Goal: Task Accomplishment & Management: Manage account settings

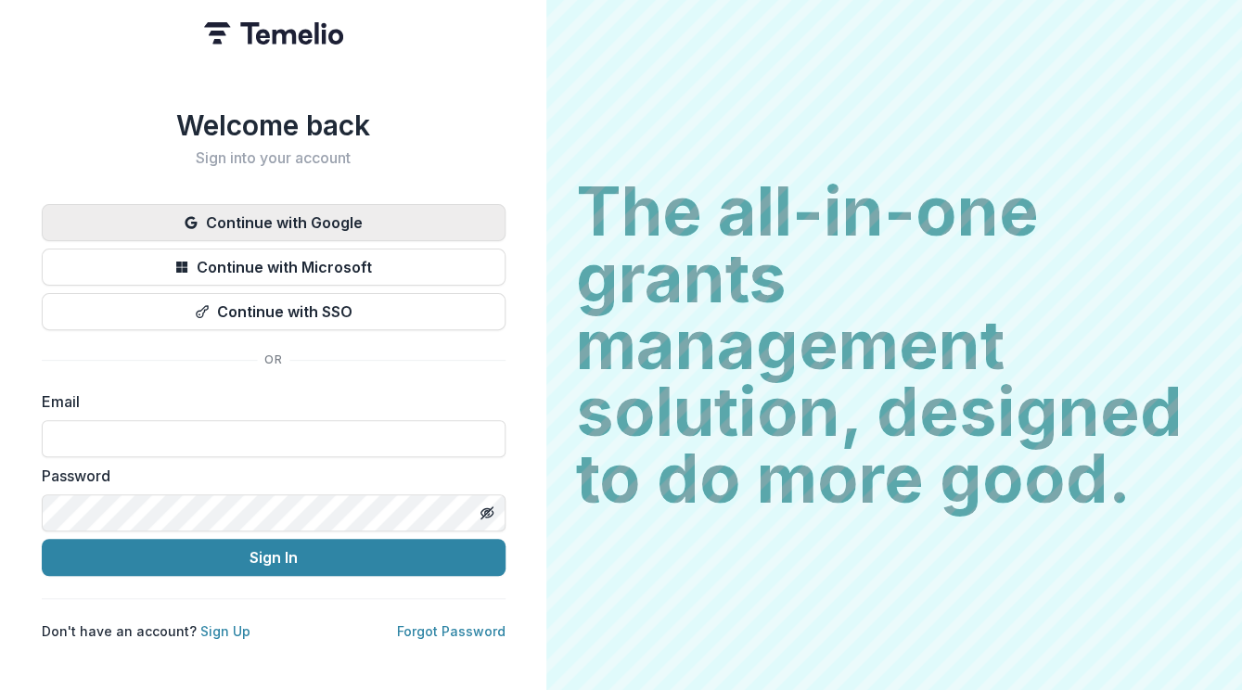
click at [402, 223] on button "Continue with Google" at bounding box center [274, 222] width 464 height 37
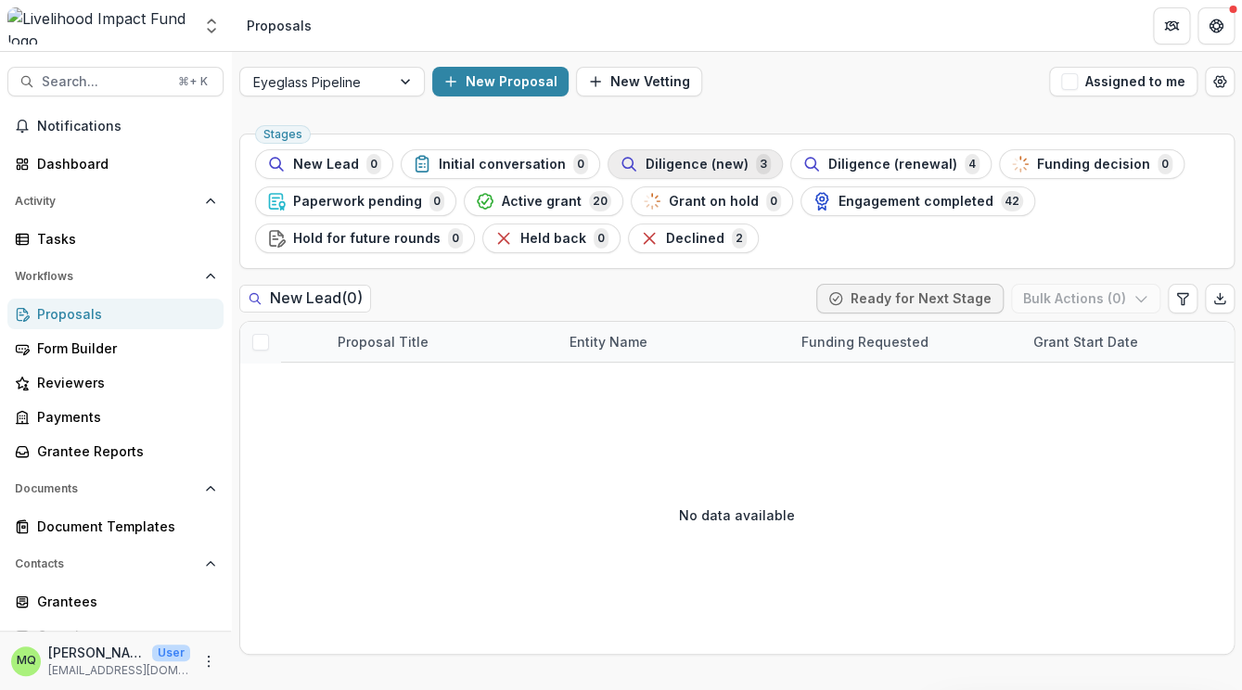
click at [686, 158] on span "Diligence (new)" at bounding box center [697, 165] width 103 height 16
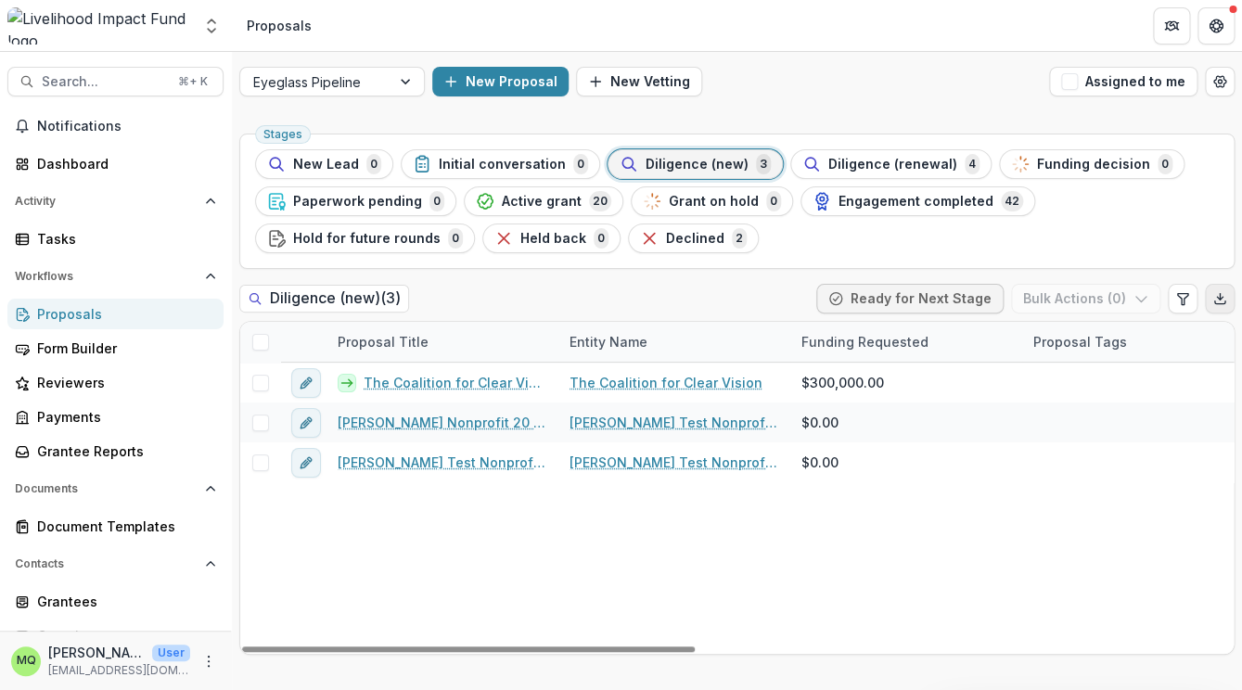
click at [1224, 302] on icon "Export table data" at bounding box center [1219, 298] width 15 height 15
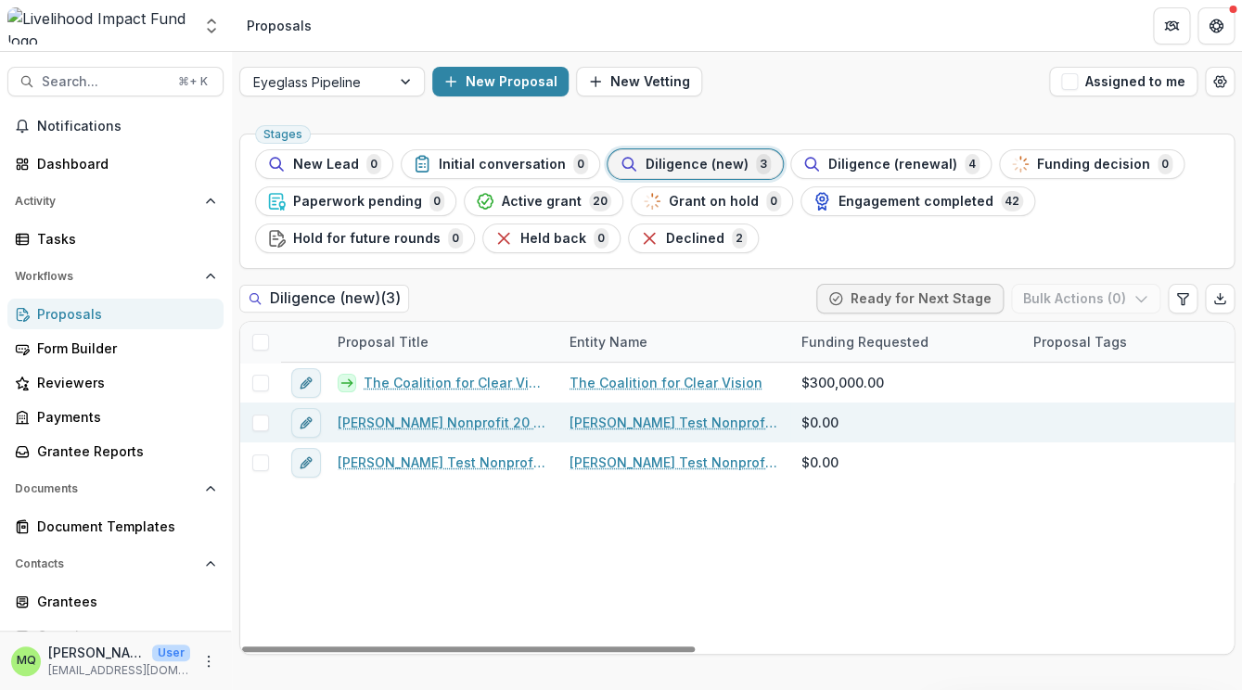
click at [260, 429] on span at bounding box center [260, 423] width 17 height 17
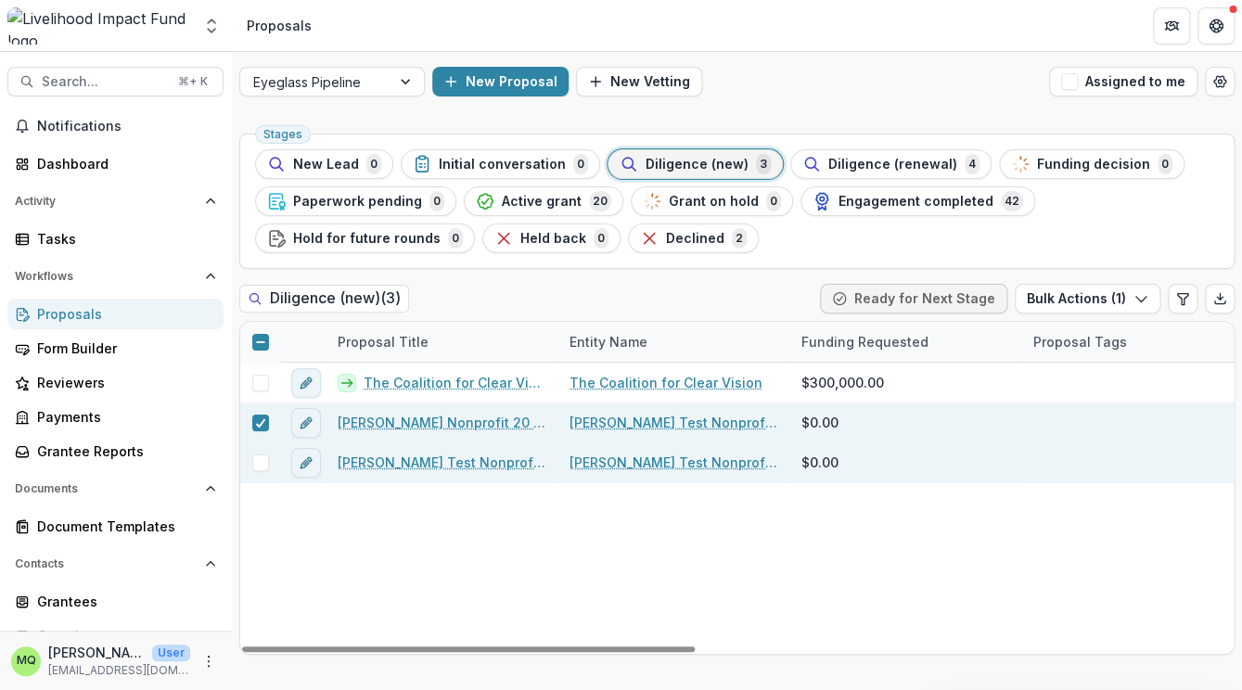
click at [267, 463] on span at bounding box center [260, 463] width 17 height 17
click at [729, 426] on link "Courtney Test Nonprofit 20" at bounding box center [675, 422] width 210 height 19
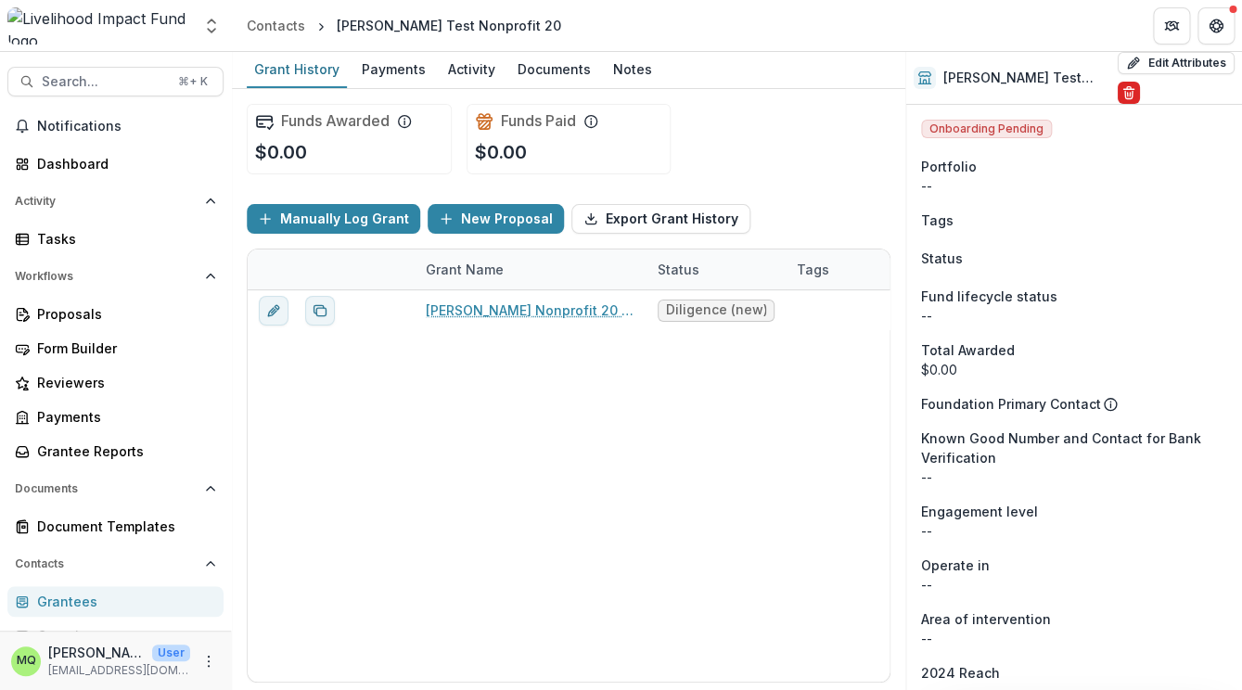
click at [1122, 93] on icon "Delete" at bounding box center [1129, 92] width 15 height 15
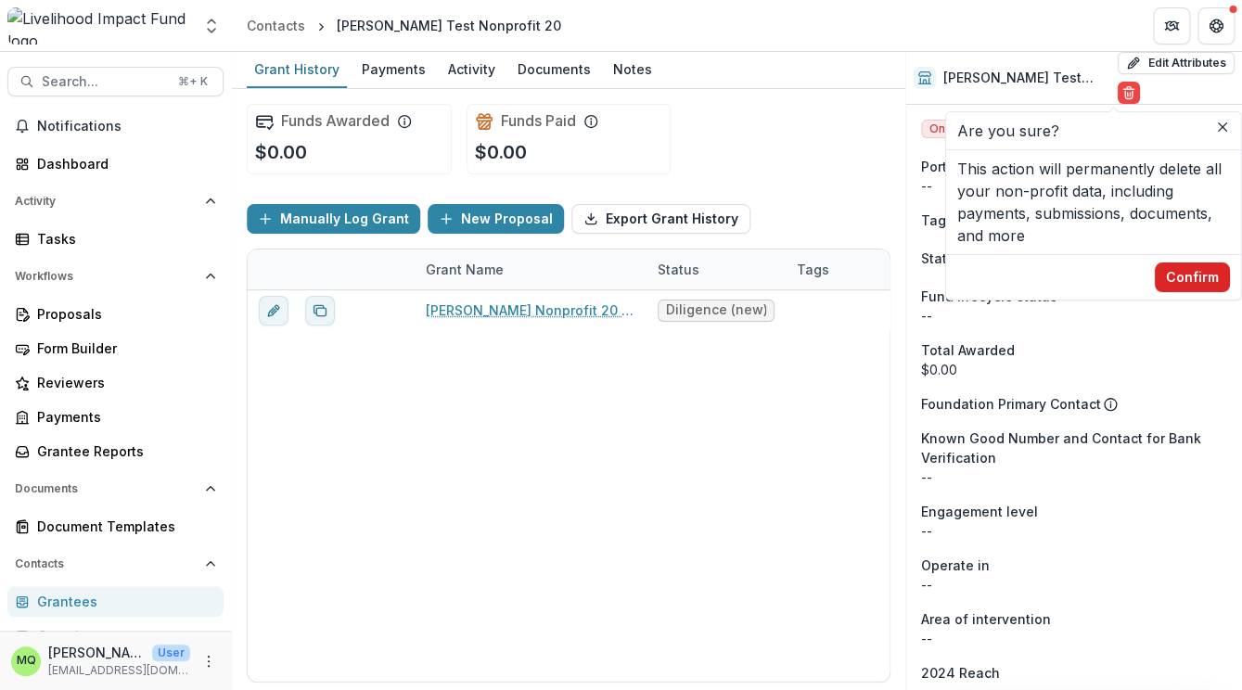
click at [1208, 273] on button "Confirm" at bounding box center [1192, 278] width 75 height 30
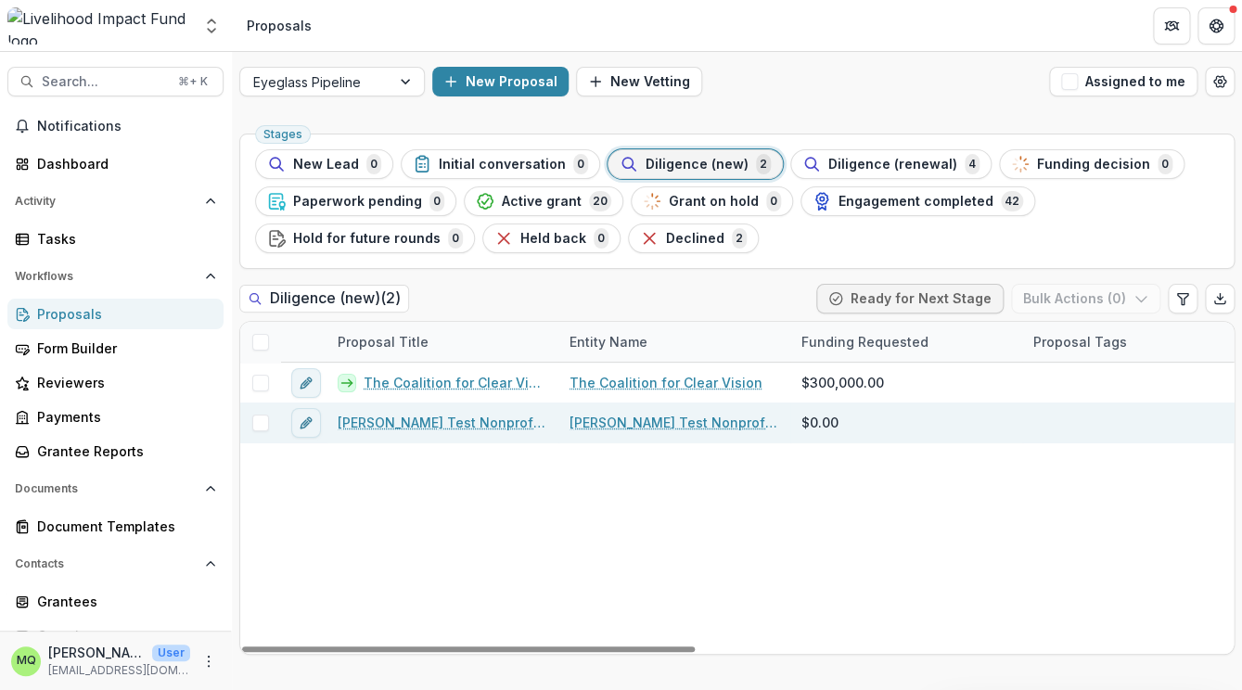
click at [403, 426] on link "Courtney Test Nonprofit 9 - 2025 - New Lead" at bounding box center [443, 422] width 210 height 19
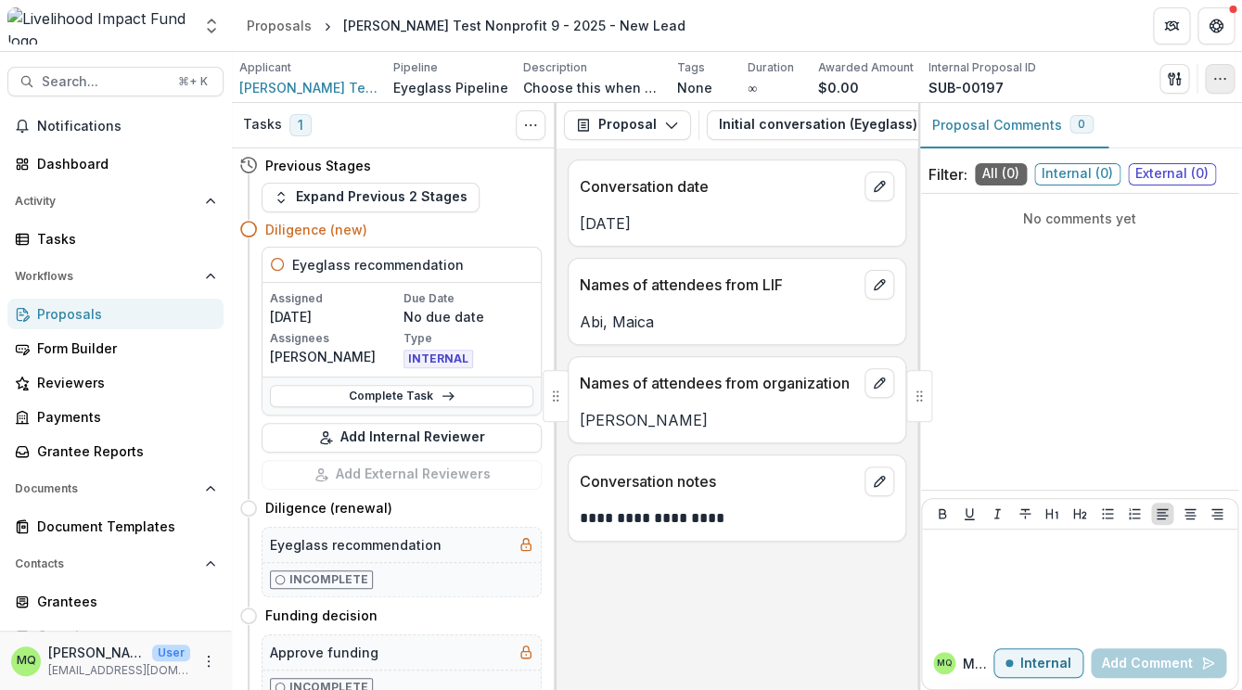
click at [1224, 72] on icon "button" at bounding box center [1219, 78] width 15 height 15
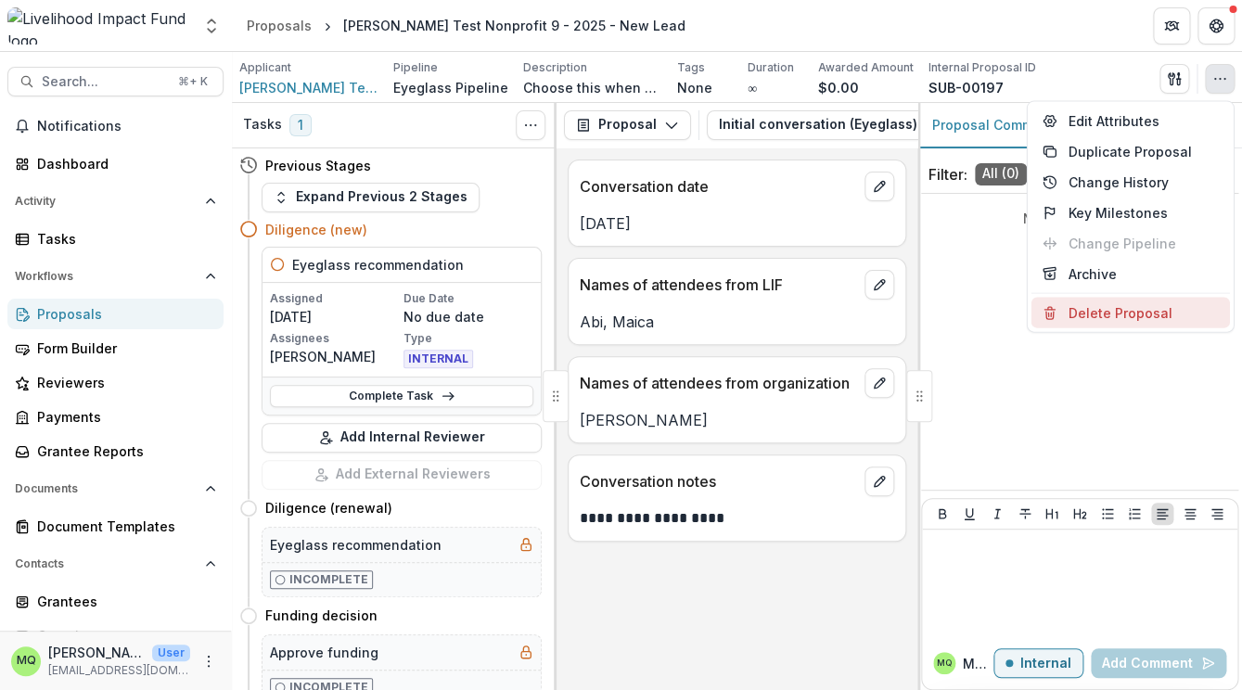
click at [1176, 316] on button "Delete Proposal" at bounding box center [1131, 313] width 199 height 31
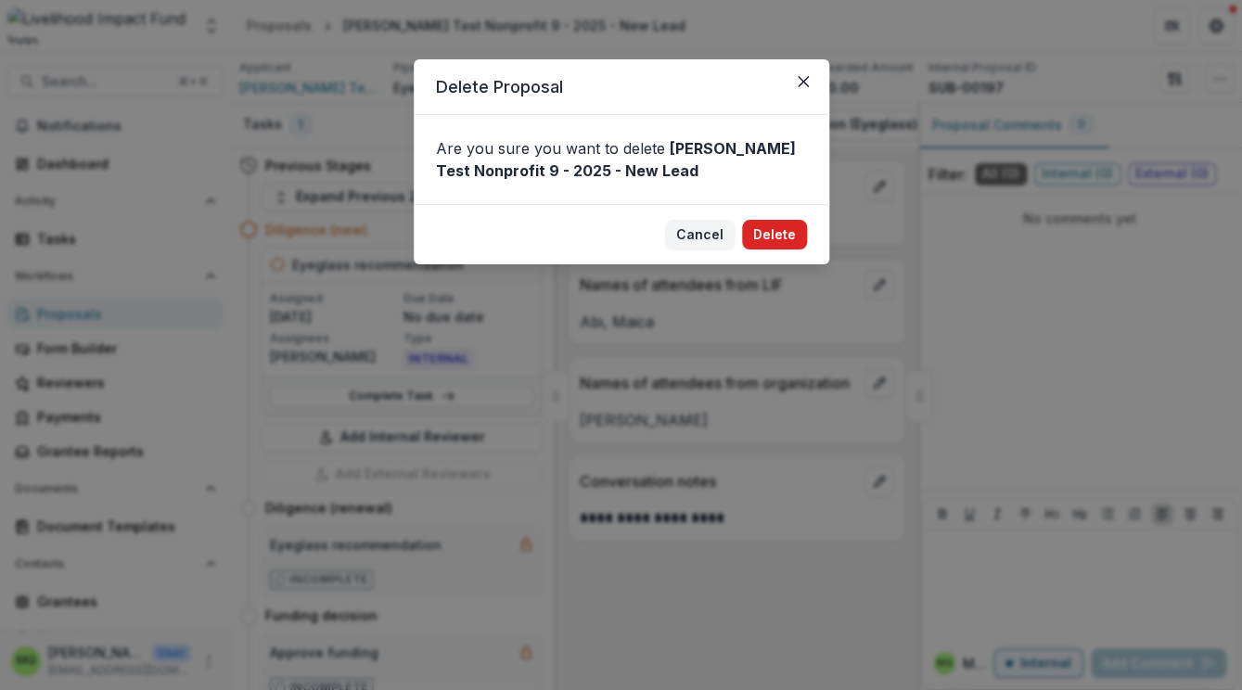
click at [790, 238] on button "Delete" at bounding box center [774, 235] width 65 height 30
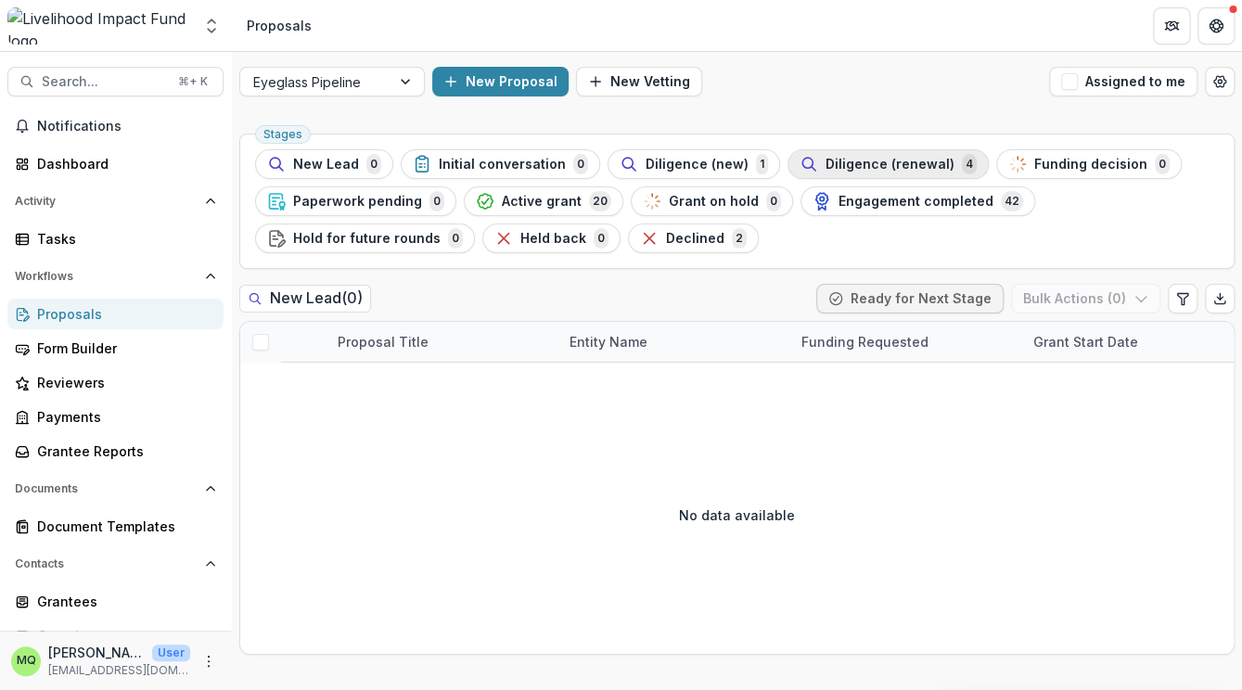
click at [848, 171] on span "Diligence (renewal)" at bounding box center [890, 165] width 129 height 16
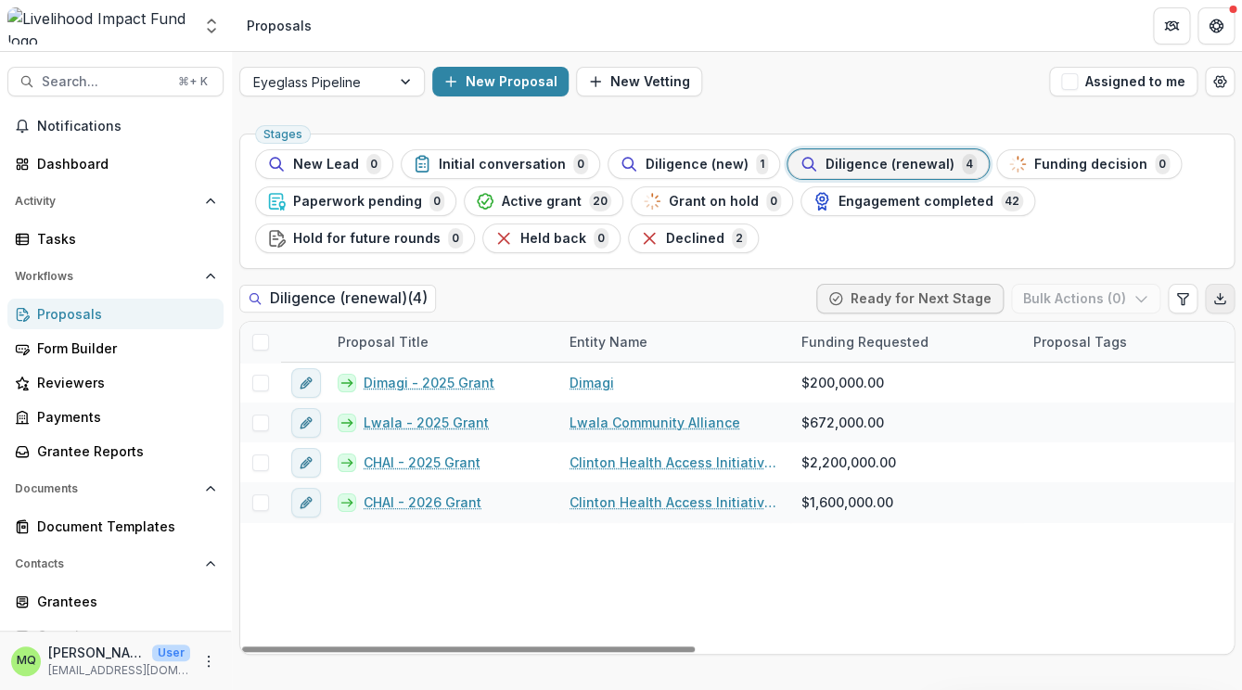
click at [1224, 299] on icon "Export table data" at bounding box center [1219, 298] width 15 height 15
click at [510, 130] on div "Stages New Lead 0 Initial conversation 0 Diligence (new) 1 Diligence (renewal) …" at bounding box center [737, 408] width 1010 height 564
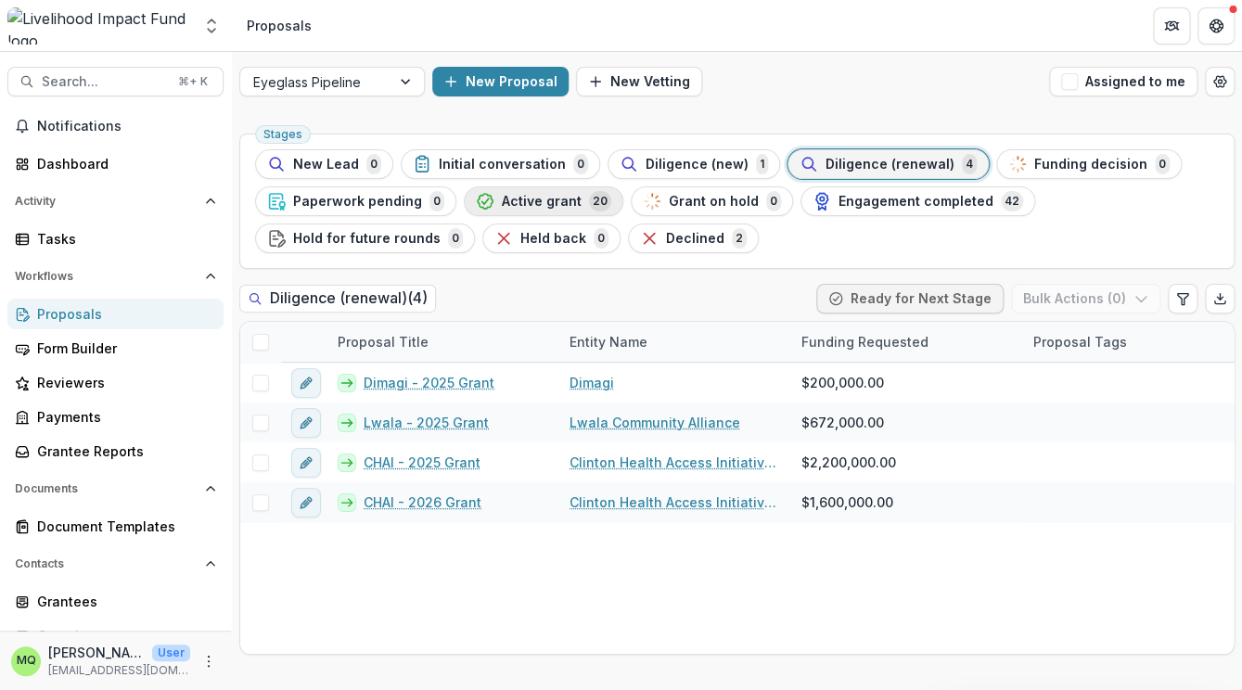
click at [523, 205] on span "Active grant" at bounding box center [542, 202] width 80 height 16
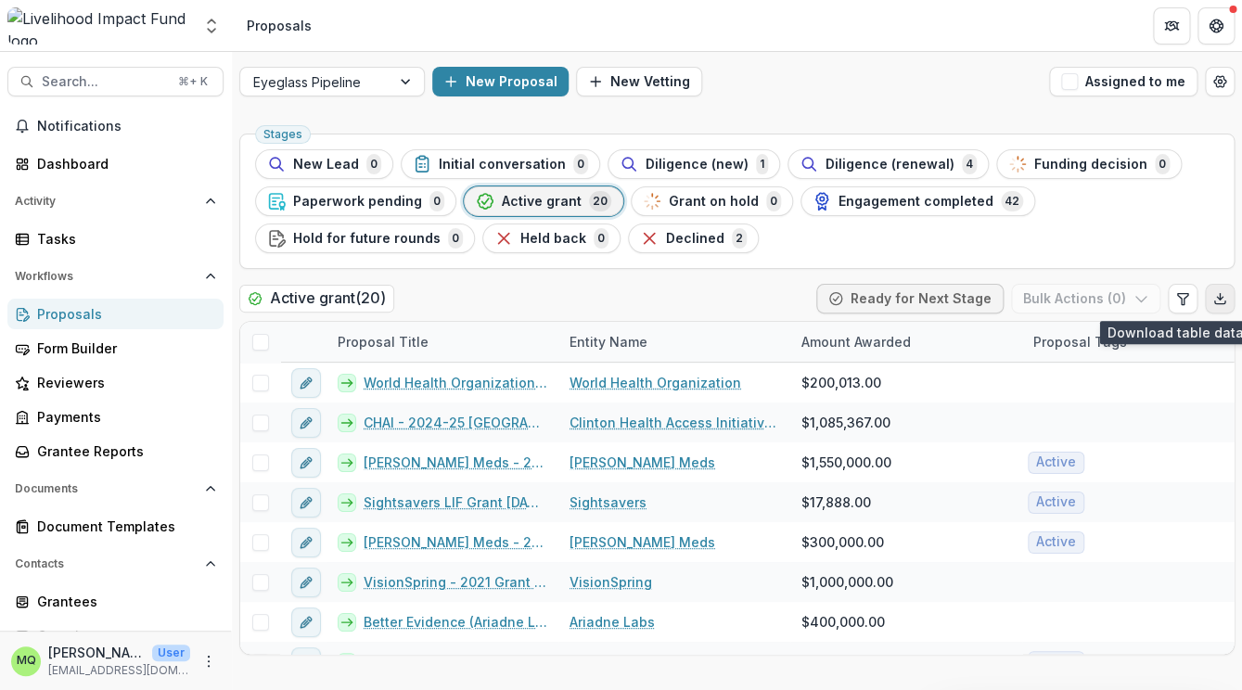
click at [1218, 295] on icon "Export table data" at bounding box center [1219, 298] width 15 height 15
click at [1181, 206] on ul "Stages New Lead 0 Initial conversation 0 Diligence (new) 1 Diligence (renewal) …" at bounding box center [737, 201] width 964 height 104
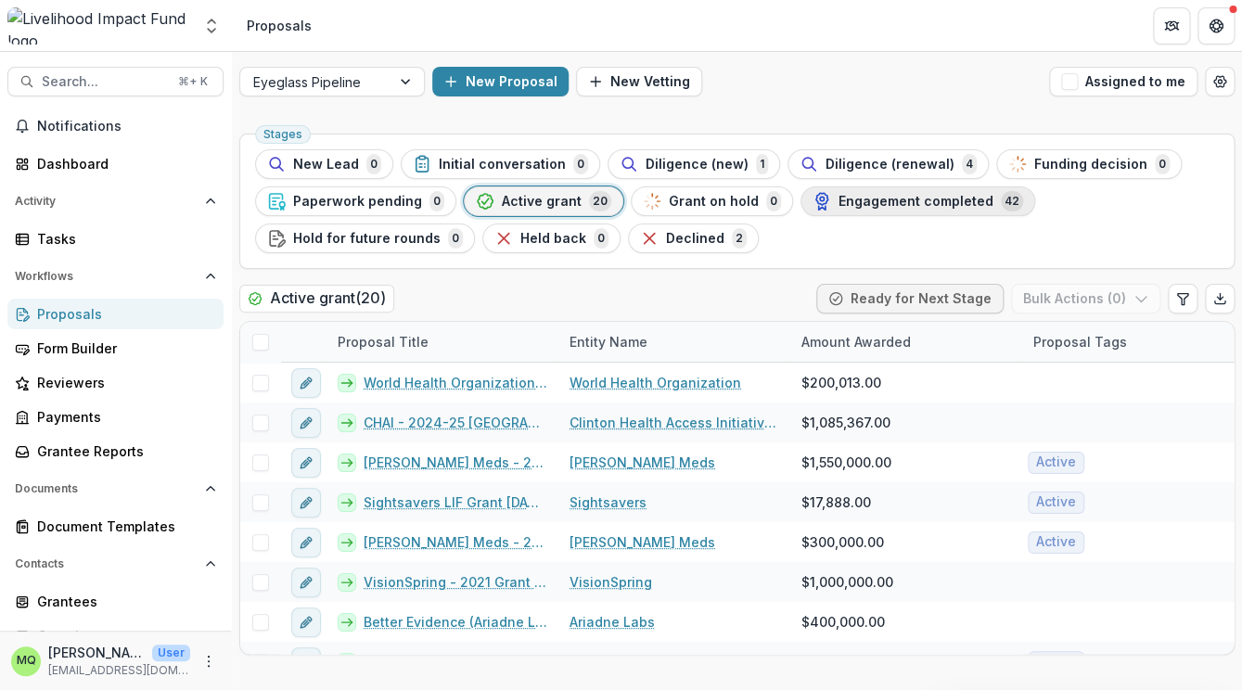
click at [914, 207] on span "Engagement completed" at bounding box center [916, 202] width 155 height 16
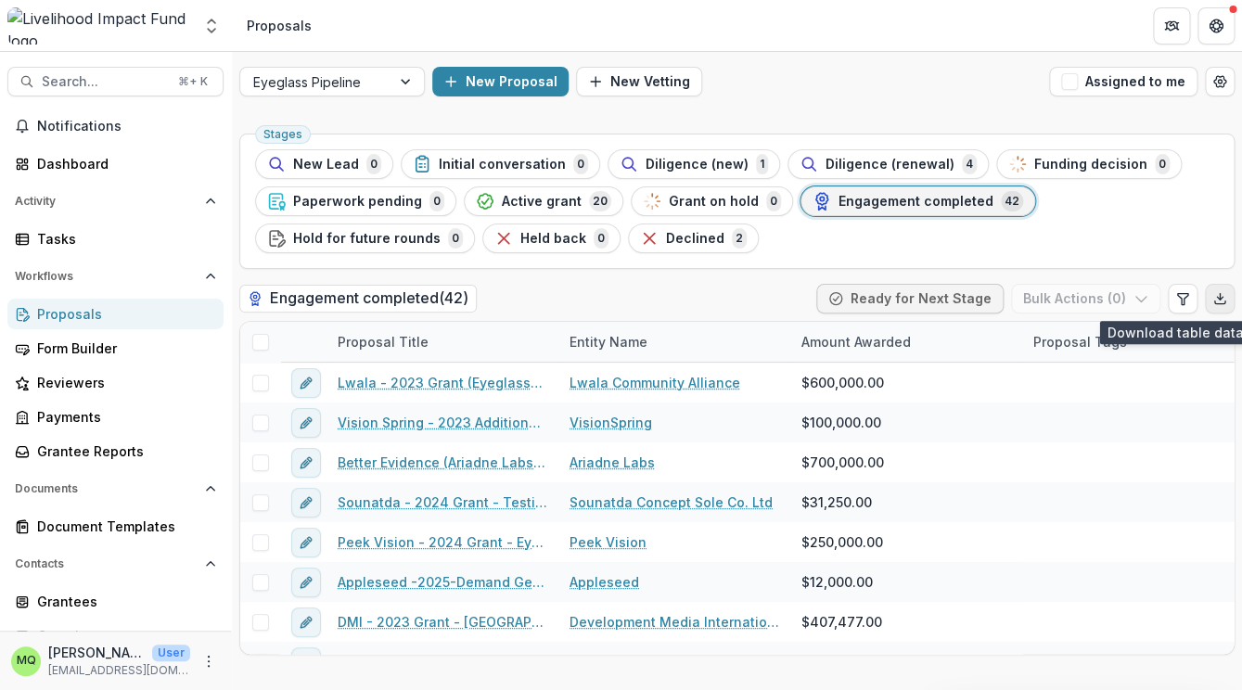
click at [1217, 295] on icon "Export table data" at bounding box center [1219, 298] width 15 height 15
click at [1196, 204] on ul "Stages New Lead 0 Initial conversation 0 Diligence (new) 1 Diligence (renewal) …" at bounding box center [737, 201] width 964 height 104
click at [684, 237] on span "Declined" at bounding box center [695, 239] width 58 height 16
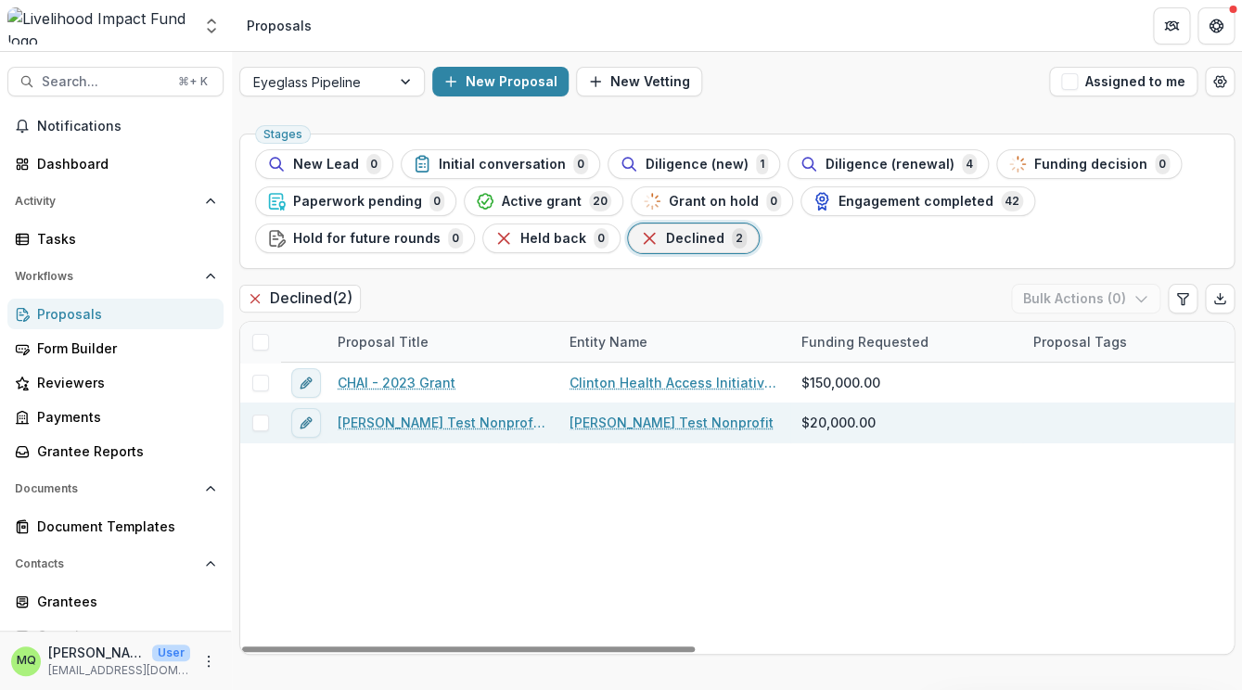
click at [401, 425] on link "Courtney Test Nonprofit - 2025 - New Lead" at bounding box center [443, 422] width 210 height 19
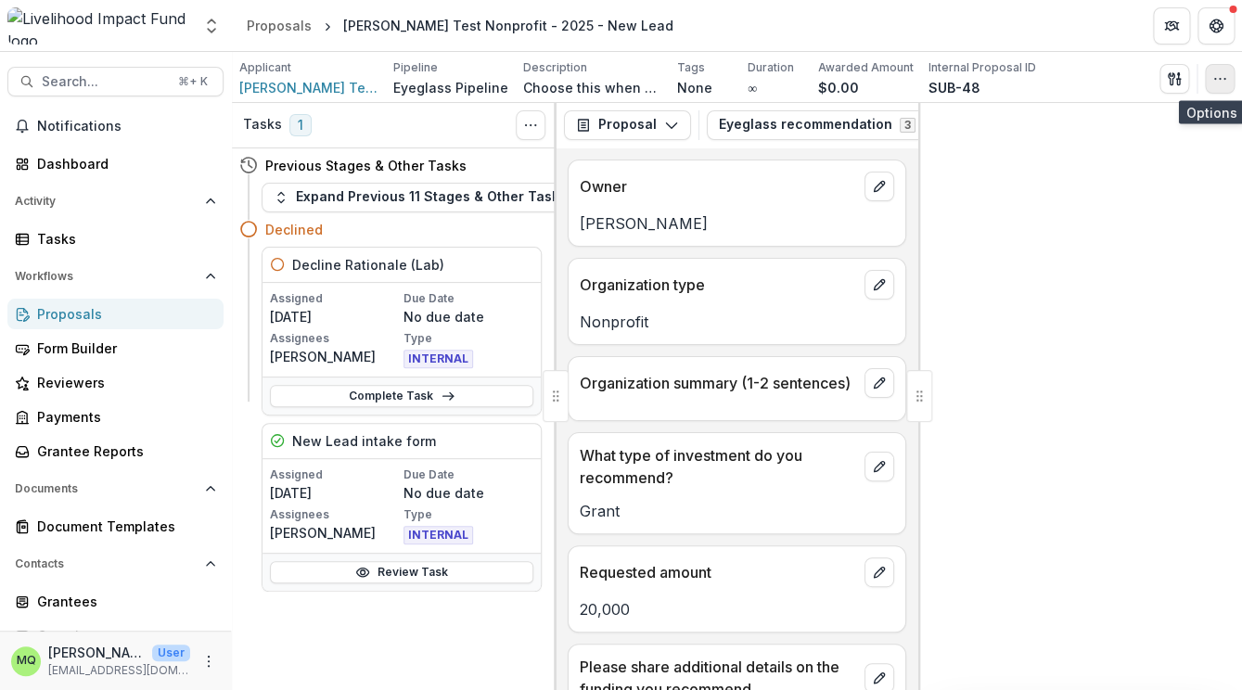
click at [1224, 73] on icon "button" at bounding box center [1219, 78] width 15 height 15
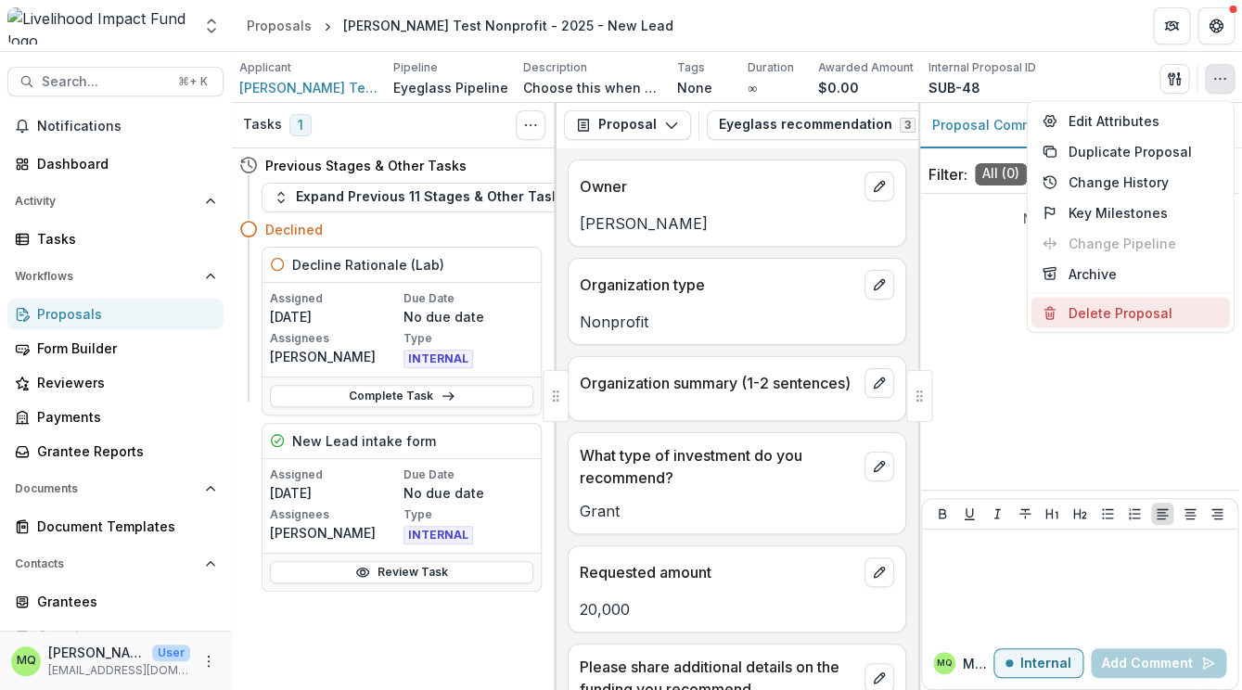
click at [1127, 317] on button "Delete Proposal" at bounding box center [1131, 313] width 199 height 31
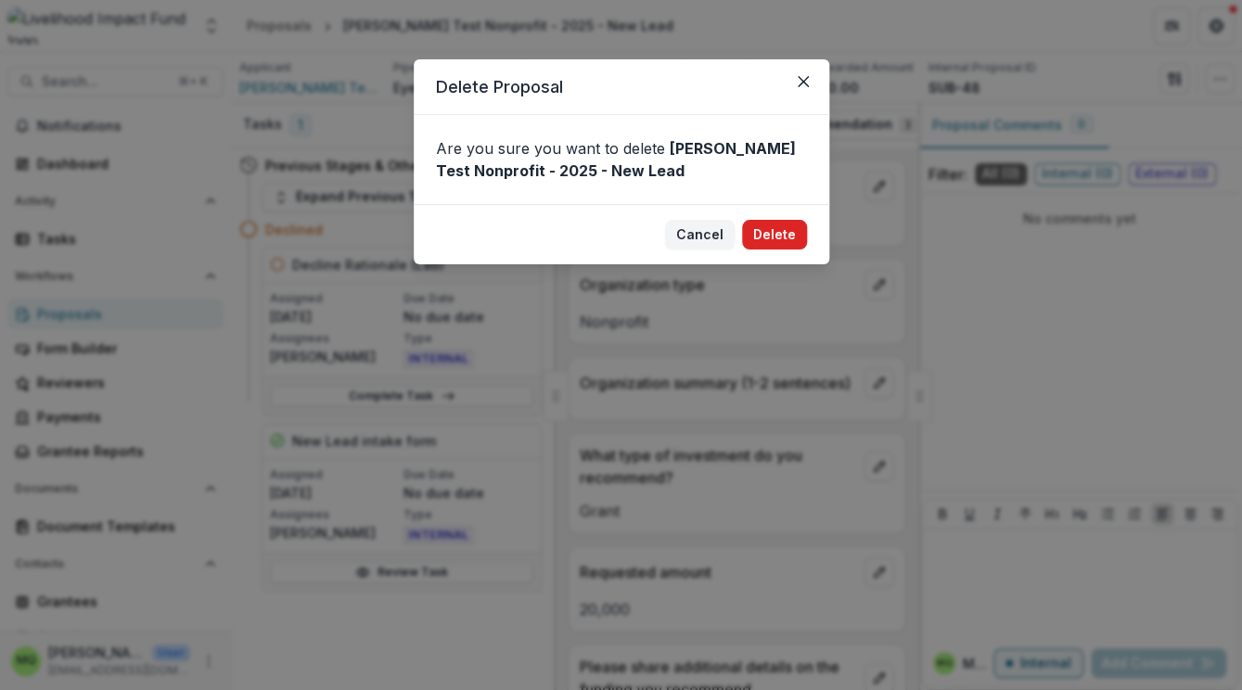
click at [780, 232] on button "Delete" at bounding box center [774, 235] width 65 height 30
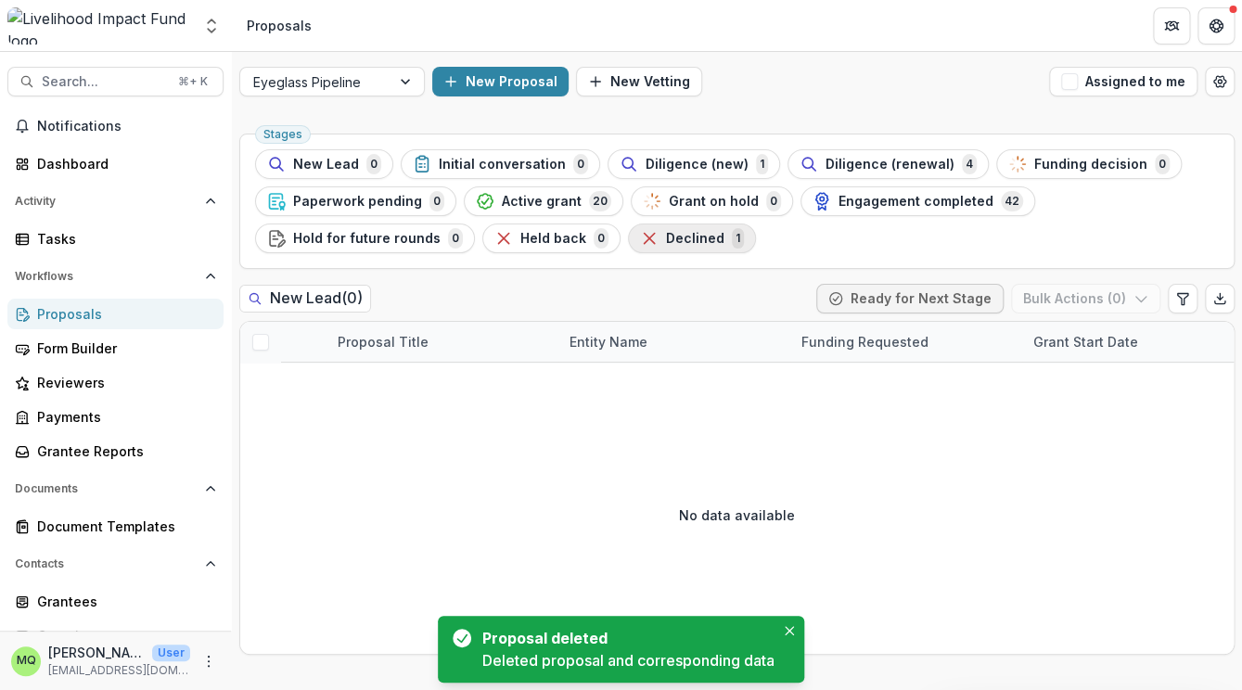
click at [695, 247] on div "Declined 1" at bounding box center [692, 238] width 104 height 20
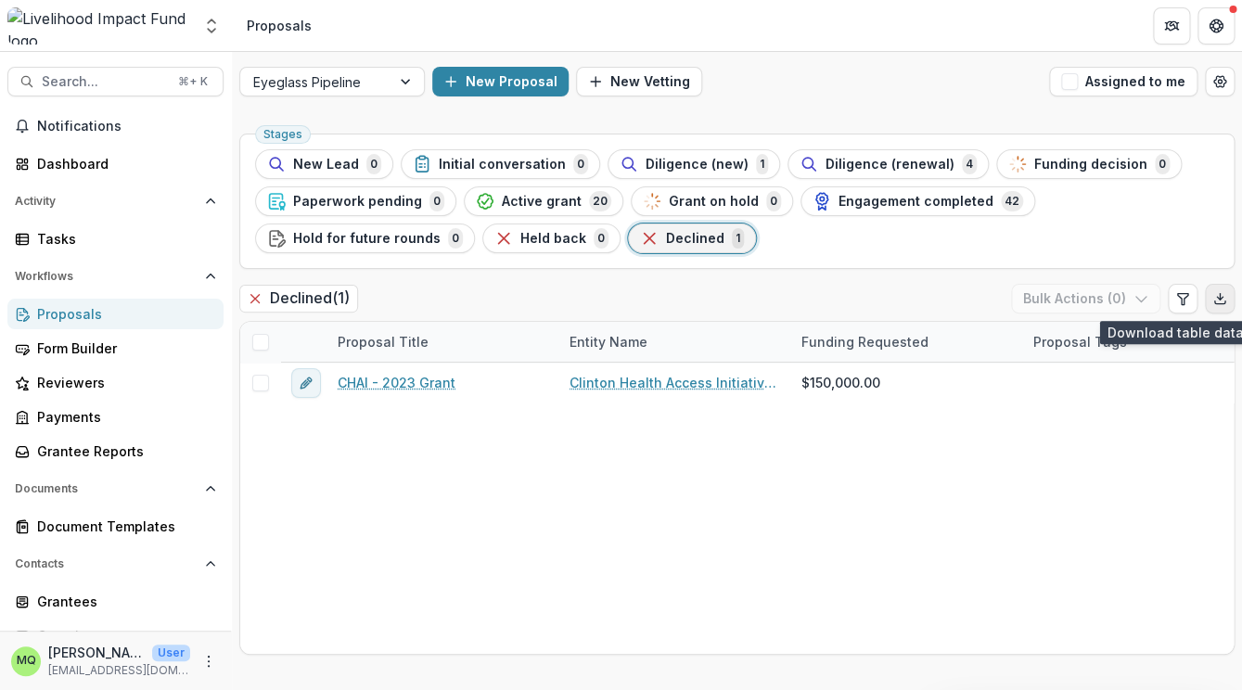
click at [1216, 301] on icon "Export table data" at bounding box center [1219, 298] width 15 height 15
click at [1196, 201] on ul "Stages New Lead 0 Initial conversation 0 Diligence (new) 1 Diligence (renewal) …" at bounding box center [737, 201] width 964 height 104
